Goal: Information Seeking & Learning: Learn about a topic

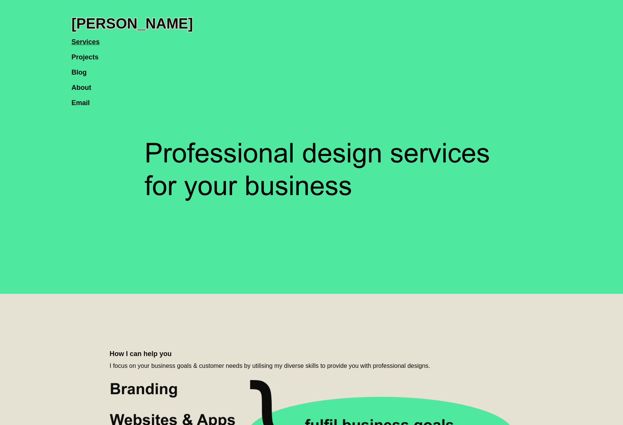
click at [94, 61] on link "Projects" at bounding box center [89, 53] width 35 height 15
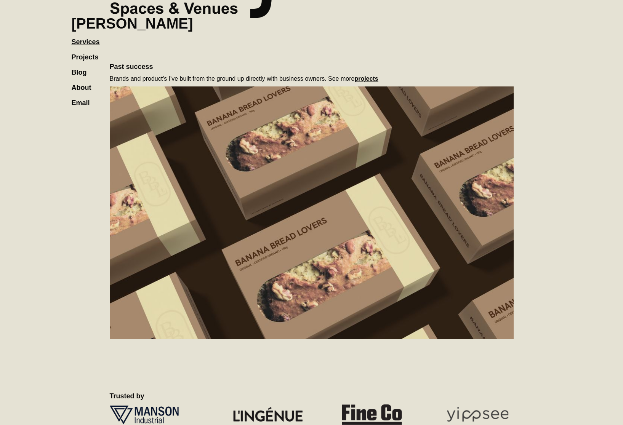
scroll to position [475, 0]
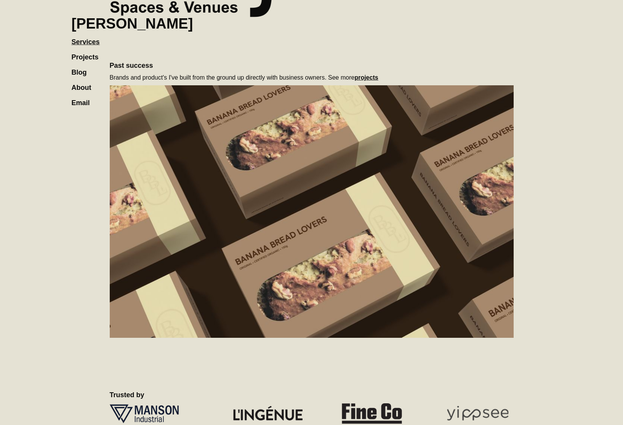
click at [91, 57] on link "Projects" at bounding box center [89, 53] width 35 height 15
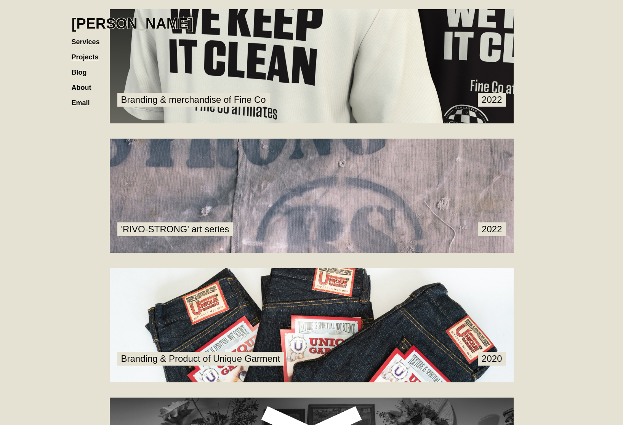
scroll to position [654, 0]
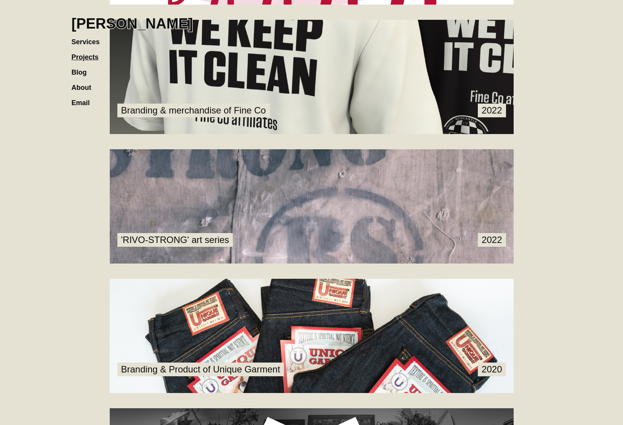
click at [481, 200] on link at bounding box center [312, 206] width 404 height 114
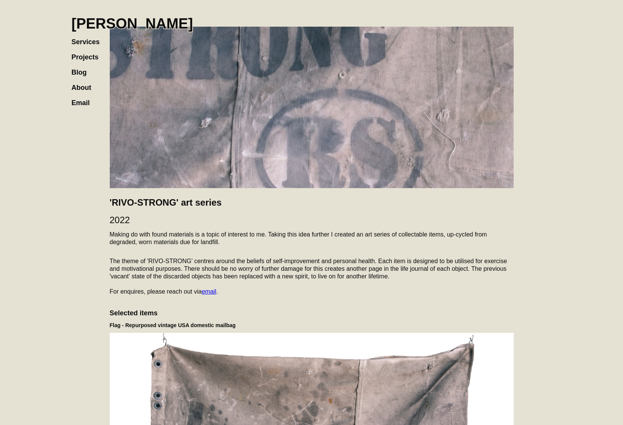
click at [85, 59] on link "Projects" at bounding box center [89, 53] width 35 height 15
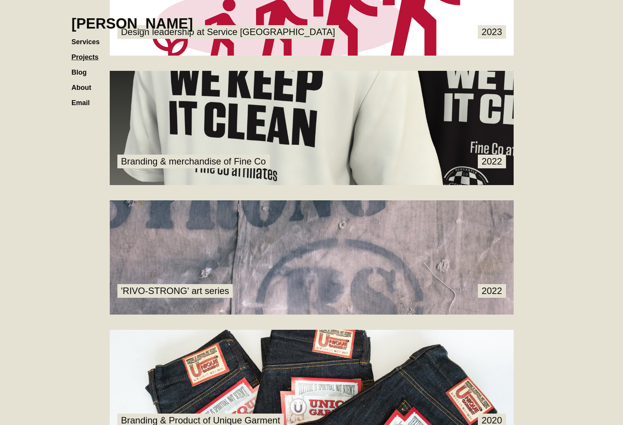
scroll to position [603, 0]
click at [414, 136] on link at bounding box center [312, 128] width 404 height 114
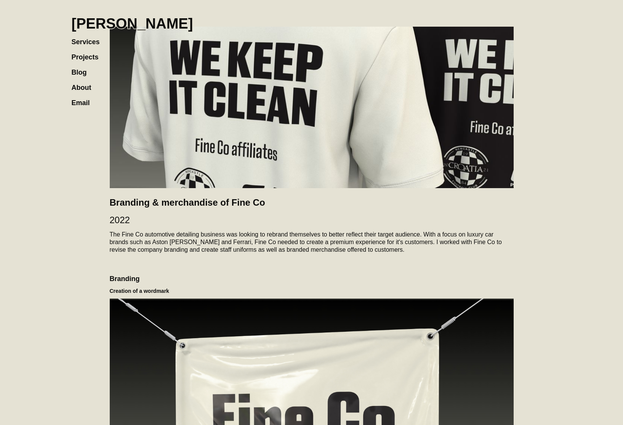
click at [90, 61] on link "Blog" at bounding box center [83, 68] width 23 height 15
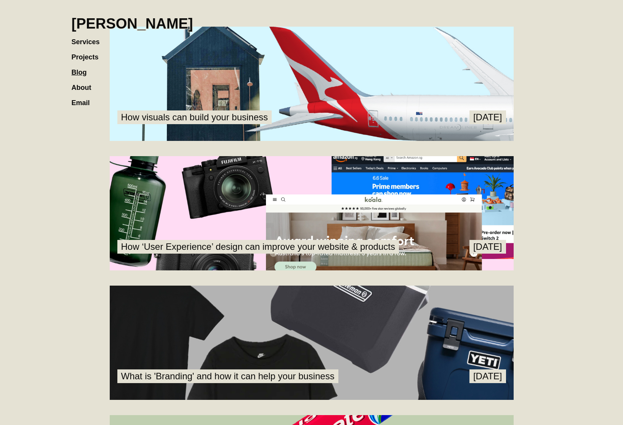
click at [97, 61] on nav "Services Projects Blog About Email" at bounding box center [90, 68] width 36 height 76
click at [95, 59] on link "Projects" at bounding box center [89, 53] width 35 height 15
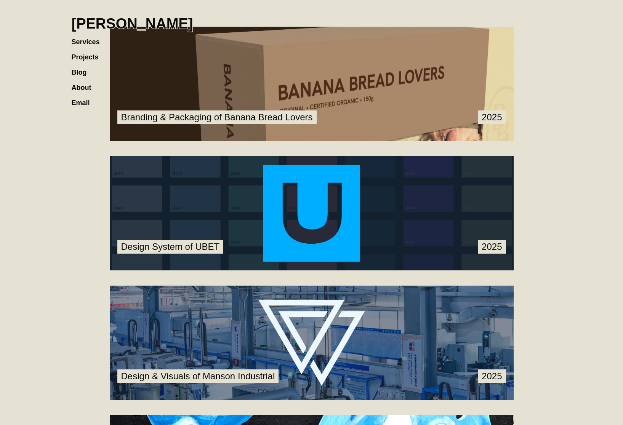
click at [274, 62] on link at bounding box center [312, 84] width 404 height 114
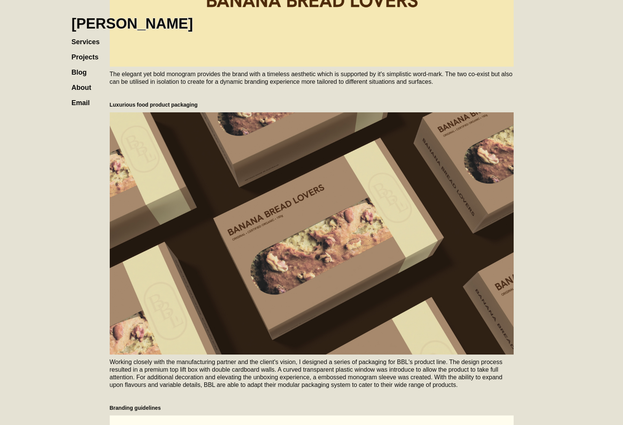
scroll to position [479, 0]
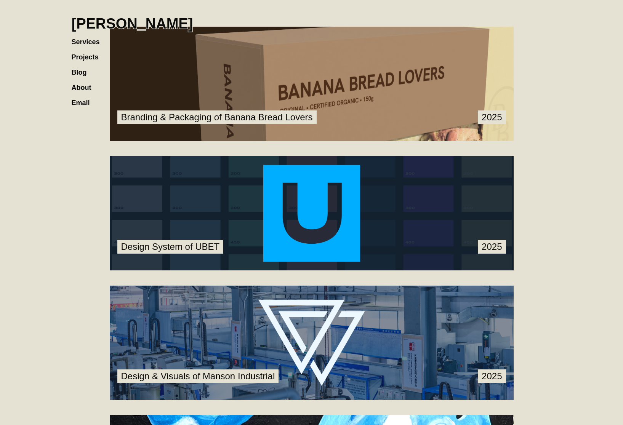
drag, startPoint x: 314, startPoint y: 182, endPoint x: 336, endPoint y: 183, distance: 22.5
click at [314, 182] on link at bounding box center [312, 213] width 404 height 114
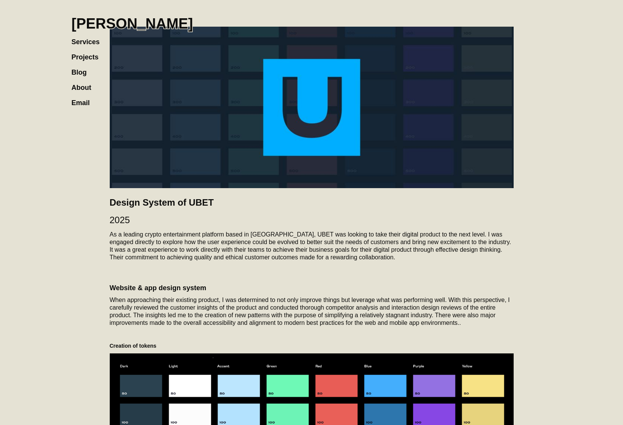
click at [113, 26] on h1 "[PERSON_NAME]" at bounding box center [133, 23] width 122 height 17
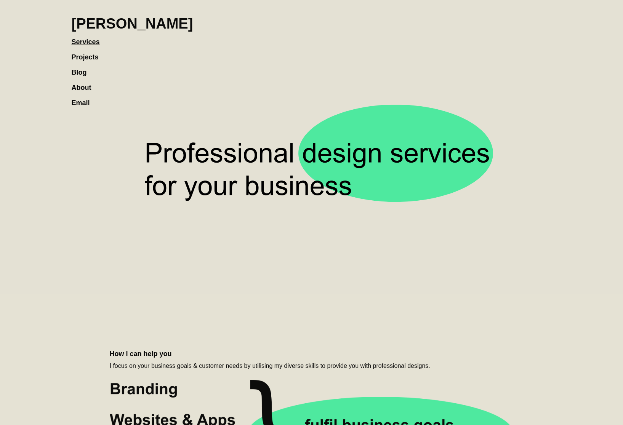
click at [94, 59] on link "Projects" at bounding box center [89, 53] width 35 height 15
